Goal: Navigation & Orientation: Find specific page/section

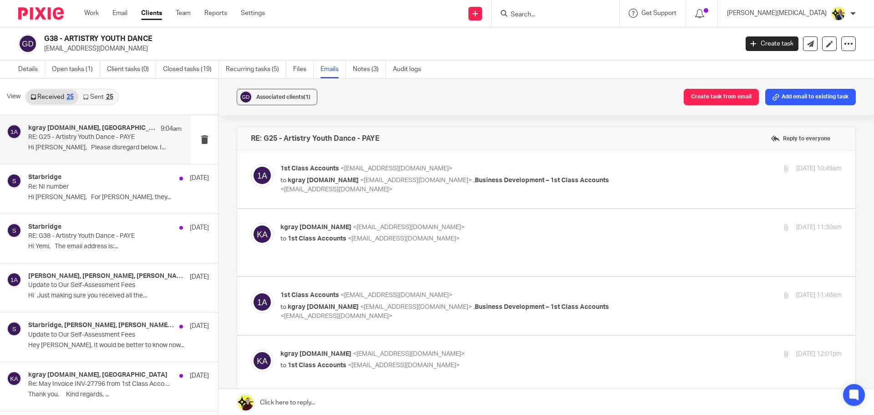
scroll to position [1010, 0]
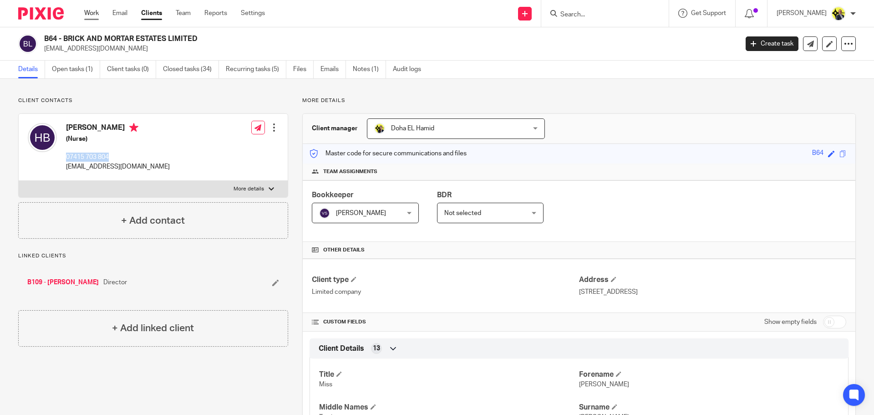
click at [90, 12] on link "Work" at bounding box center [91, 13] width 15 height 9
